Goal: Transaction & Acquisition: Purchase product/service

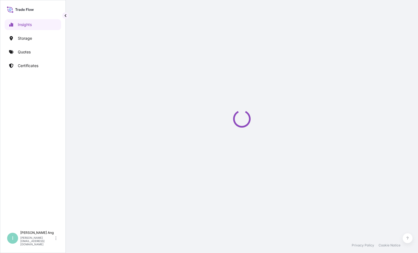
select select "2025"
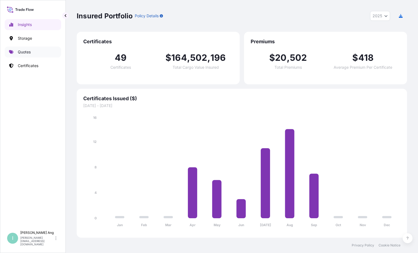
click at [40, 53] on link "Quotes" at bounding box center [33, 52] width 56 height 11
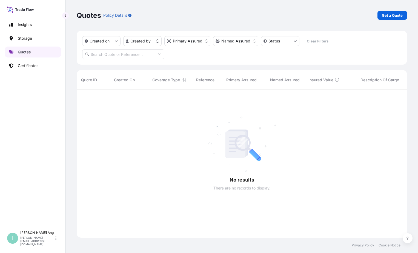
scroll to position [147, 326]
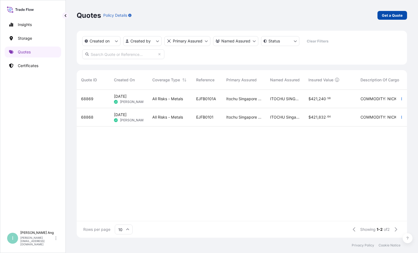
click at [392, 13] on p "Get a Quote" at bounding box center [391, 15] width 21 height 5
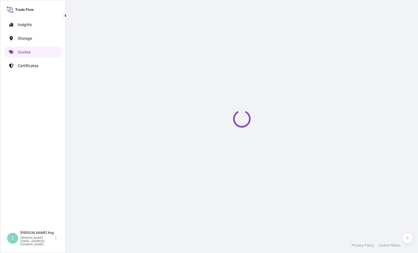
select select "Sea"
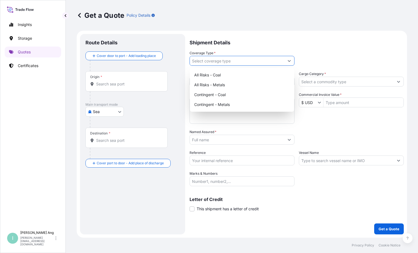
click at [239, 62] on input "Coverage Type *" at bounding box center [237, 61] width 94 height 10
click at [235, 84] on div "All Risks - Metals" at bounding box center [242, 85] width 100 height 10
type input "All Risks - Metals"
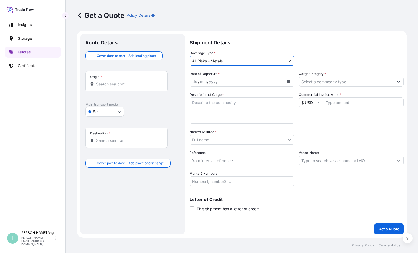
click at [319, 85] on input "Cargo Category *" at bounding box center [346, 82] width 94 height 10
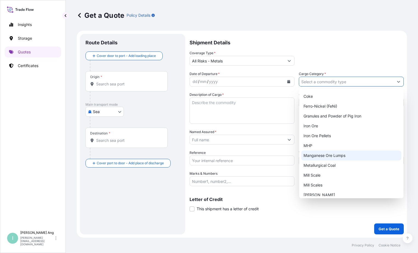
scroll to position [55, 0]
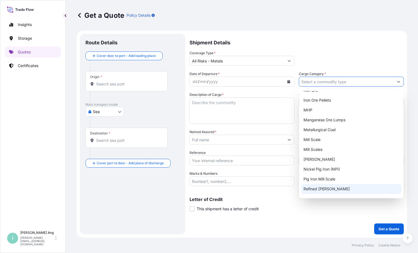
click at [205, 226] on div "Shipment Details Coverage Type * All Risks - Metals Date of Departure * dd / mm…" at bounding box center [296, 134] width 214 height 200
